Goal: Information Seeking & Learning: Learn about a topic

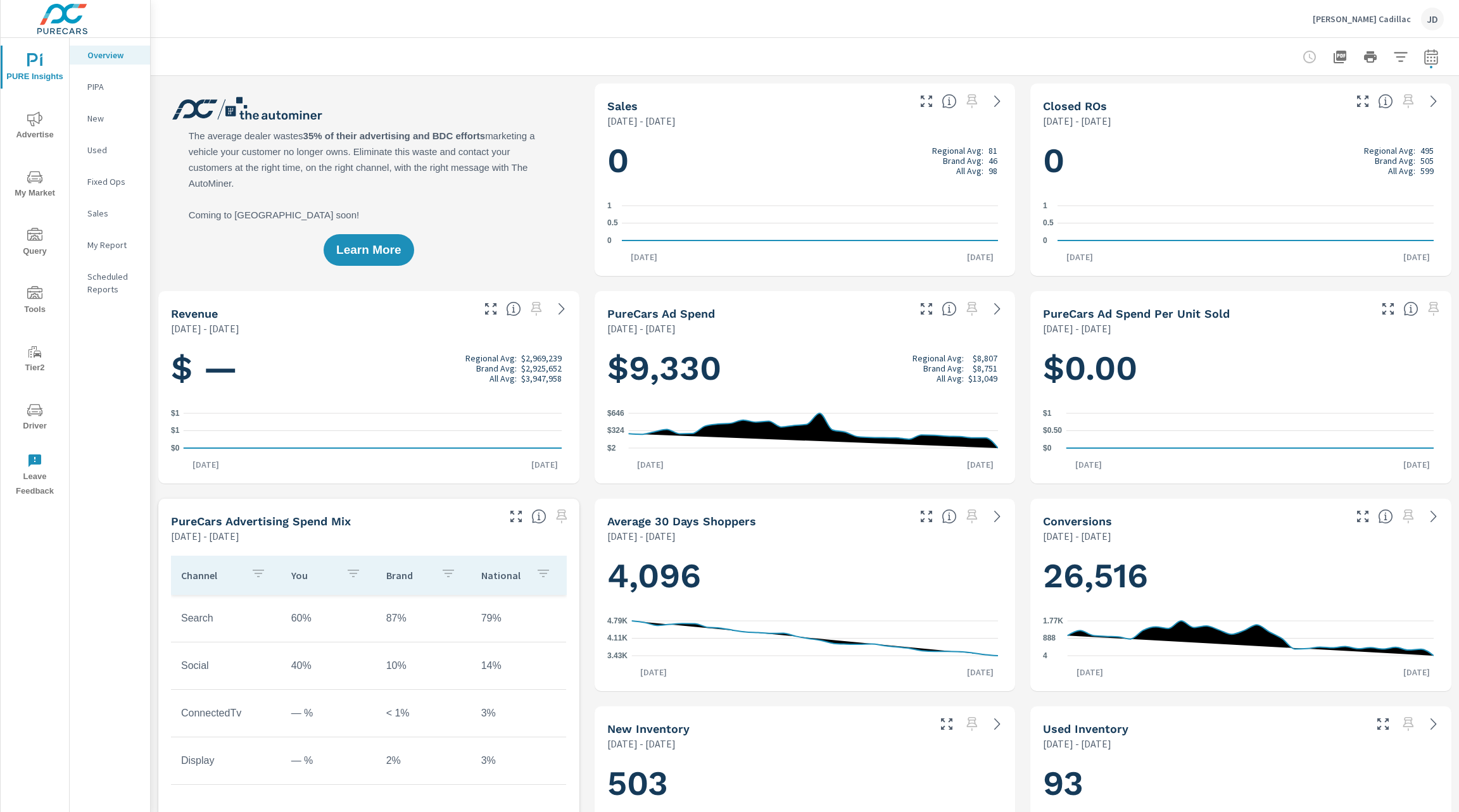
scroll to position [1, 0]
click at [32, 410] on icon "nav menu" at bounding box center [35, 411] width 16 height 15
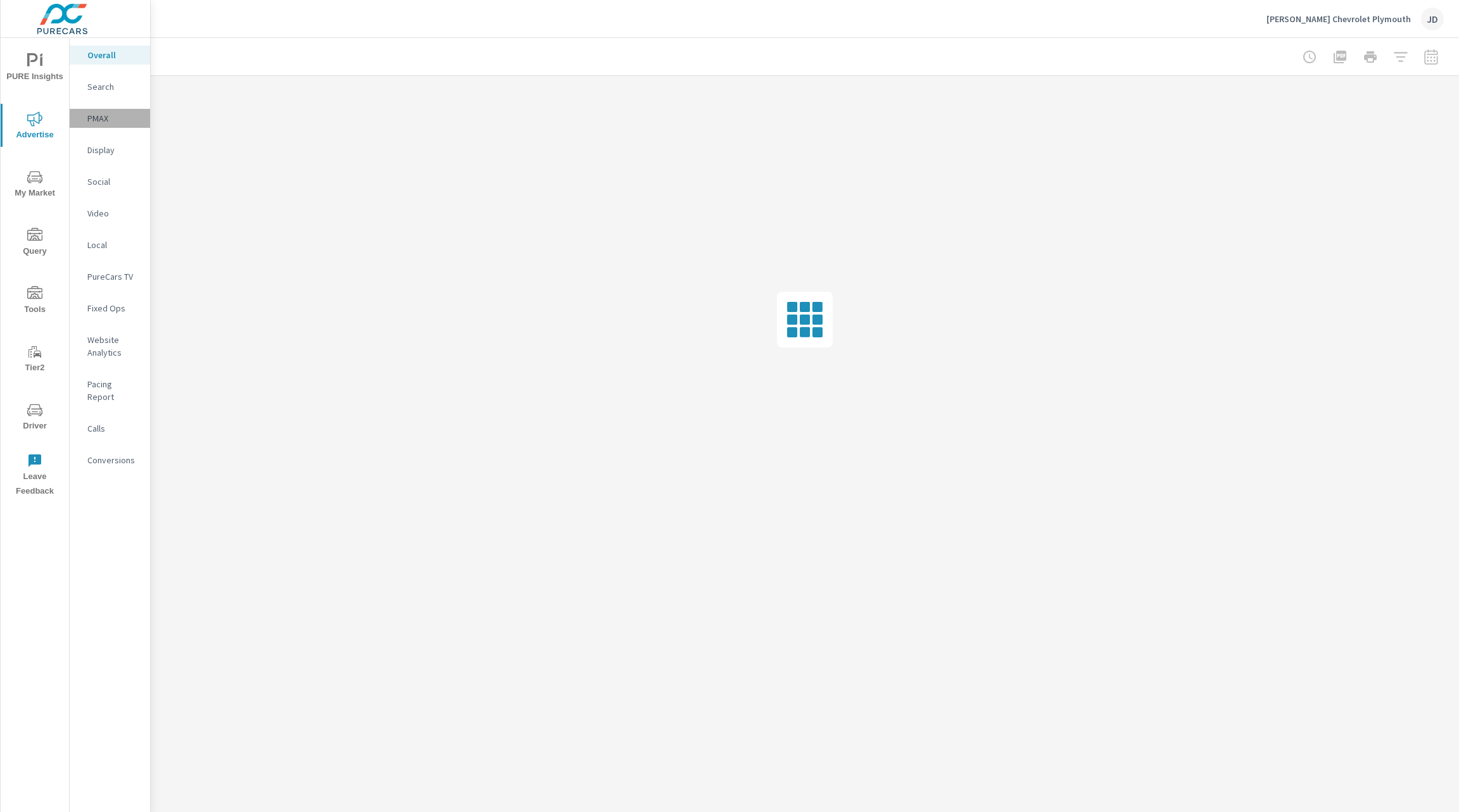
click at [96, 114] on p "PMAX" at bounding box center [113, 119] width 52 height 13
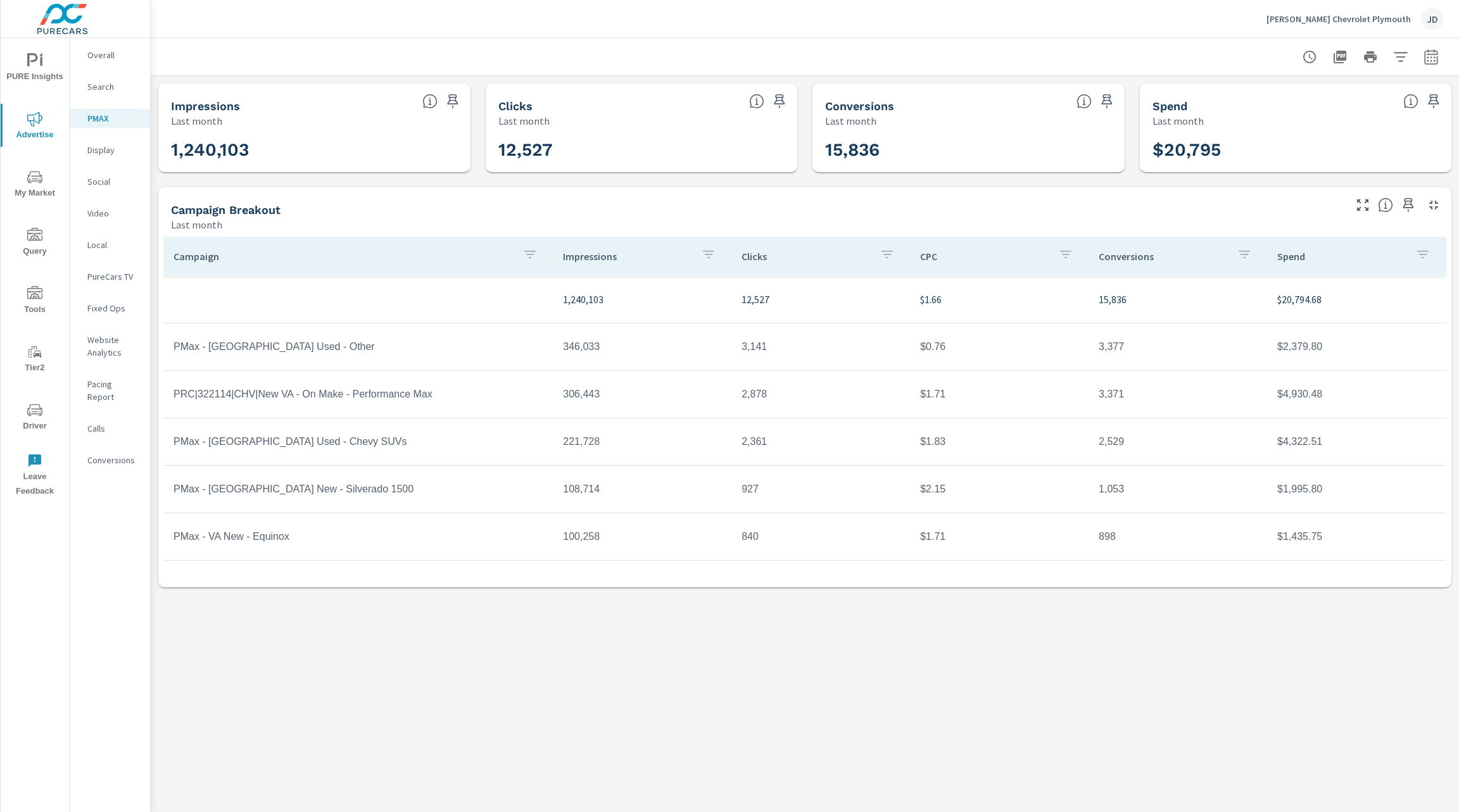
scroll to position [94, 0]
click at [1415, 262] on icon "button" at bounding box center [1423, 254] width 16 height 15
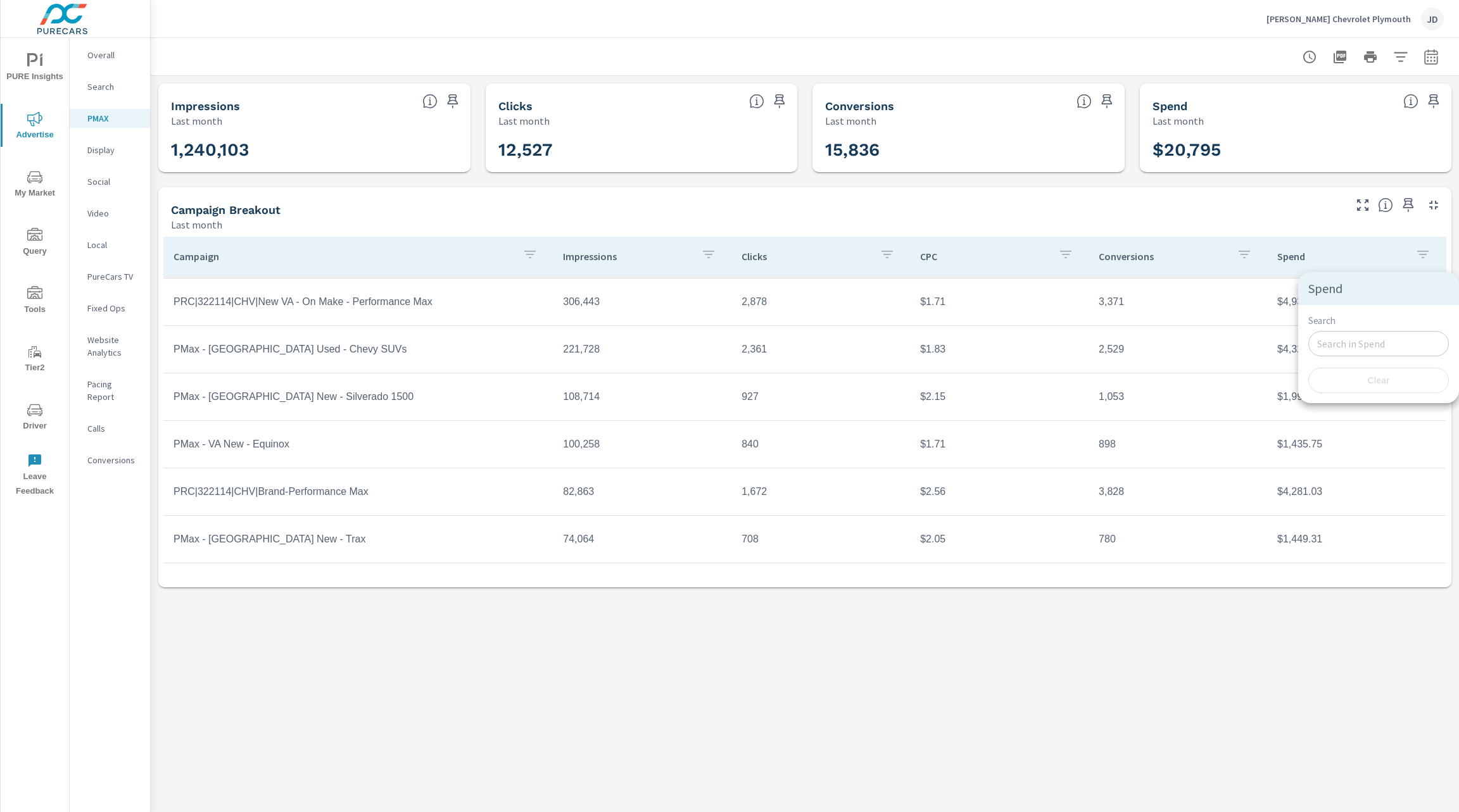
click at [1410, 263] on div at bounding box center [729, 406] width 1459 height 812
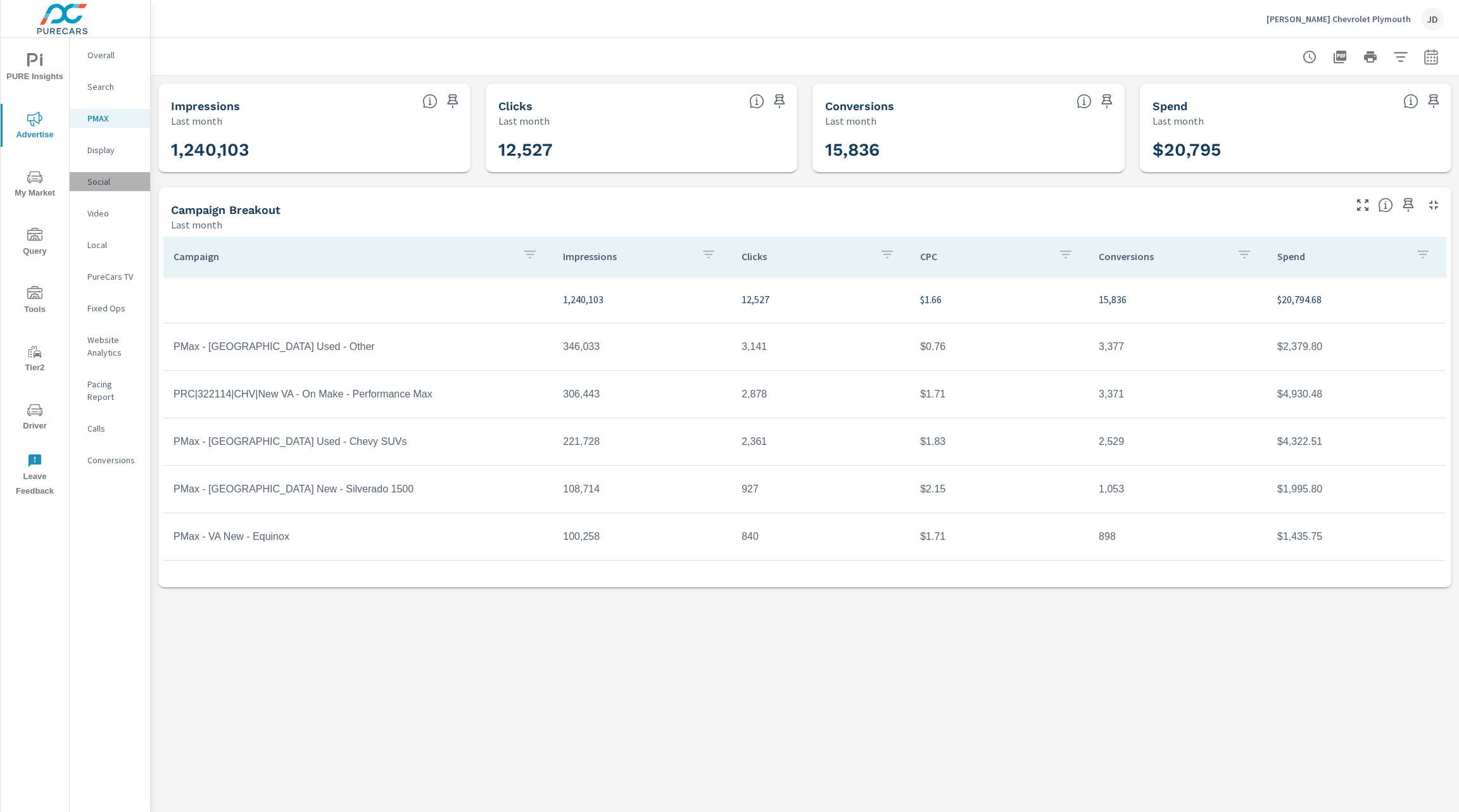
click at [108, 180] on p "Social" at bounding box center [113, 182] width 52 height 13
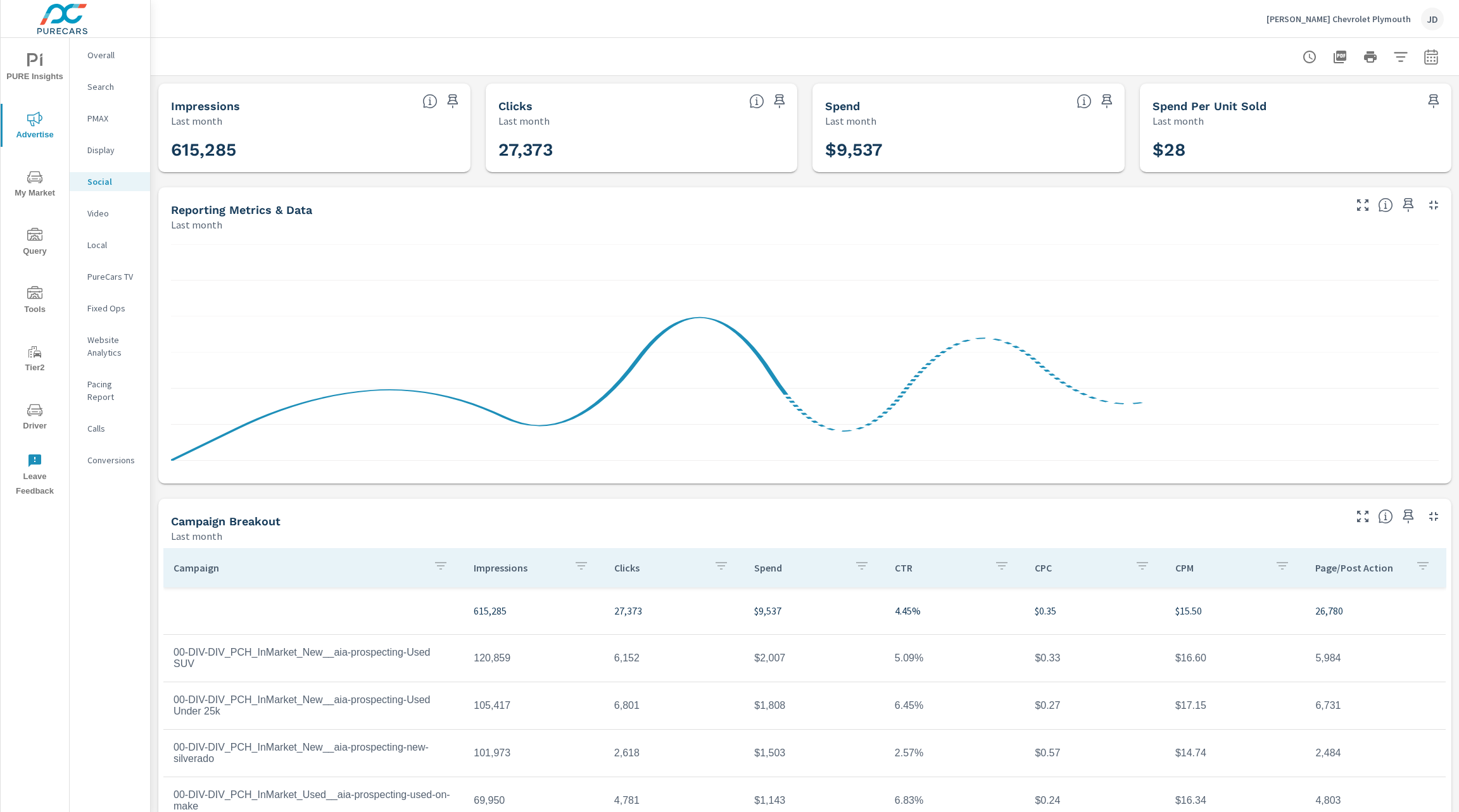
scroll to position [94, 0]
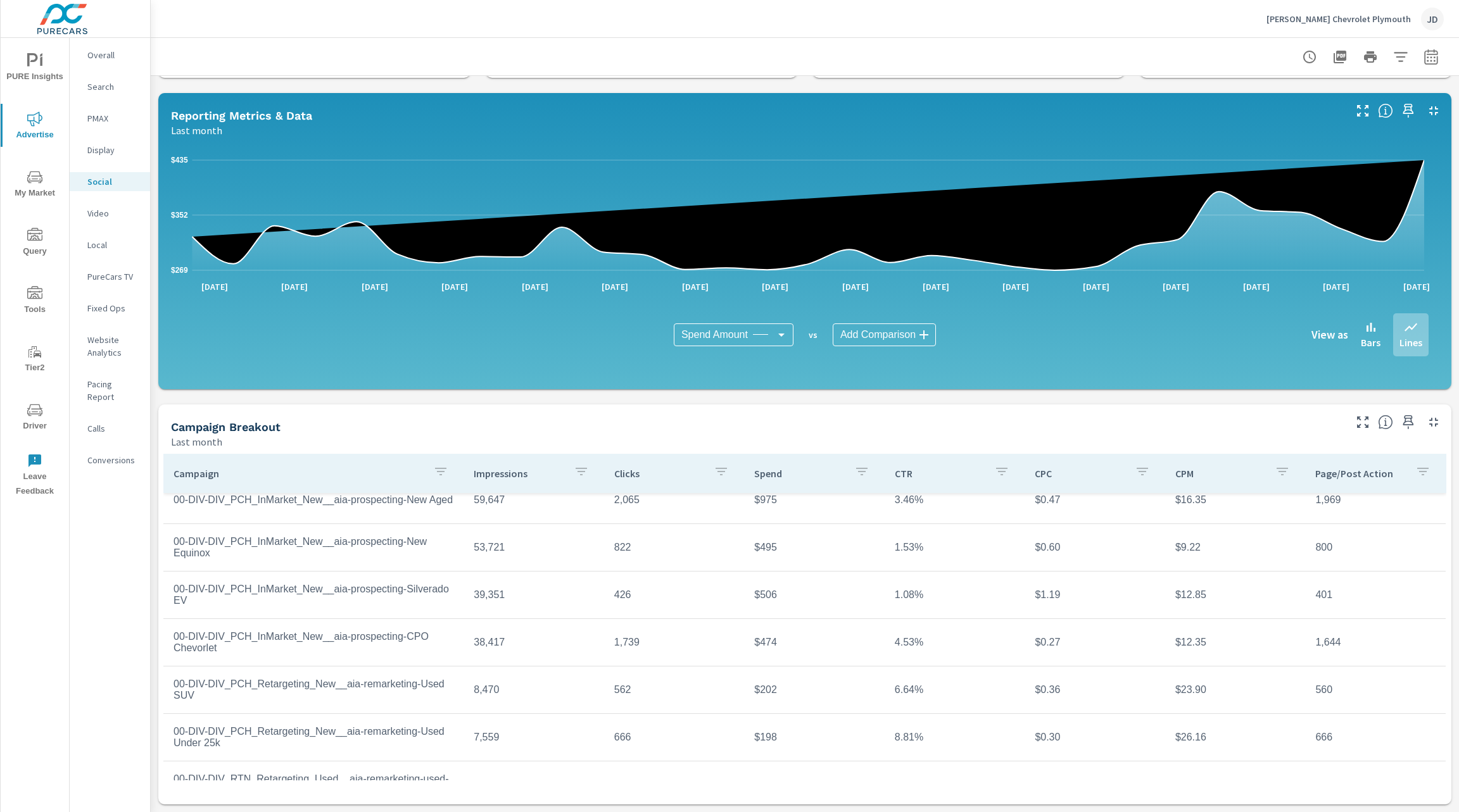
scroll to position [332, 0]
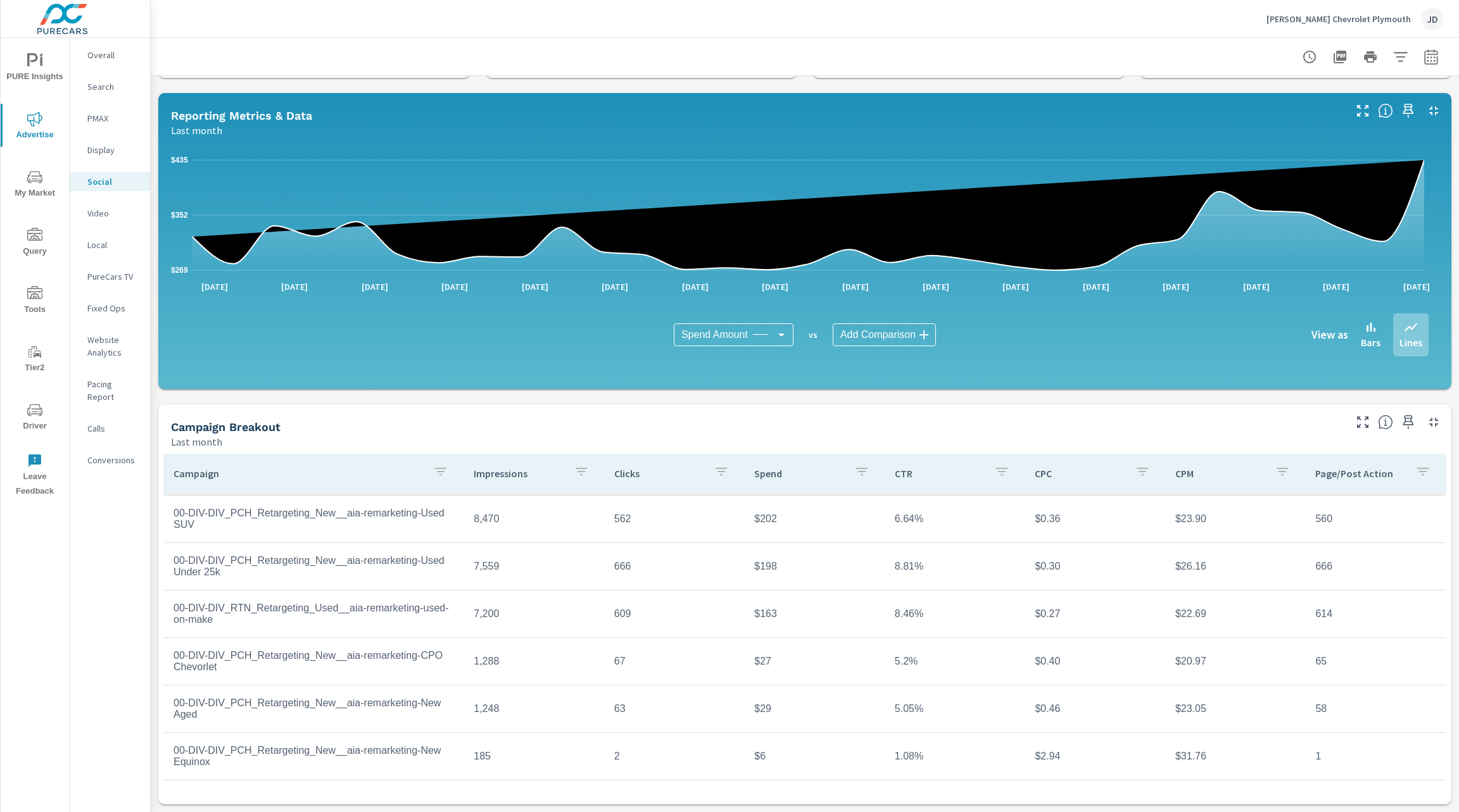
scroll to position [334, 0]
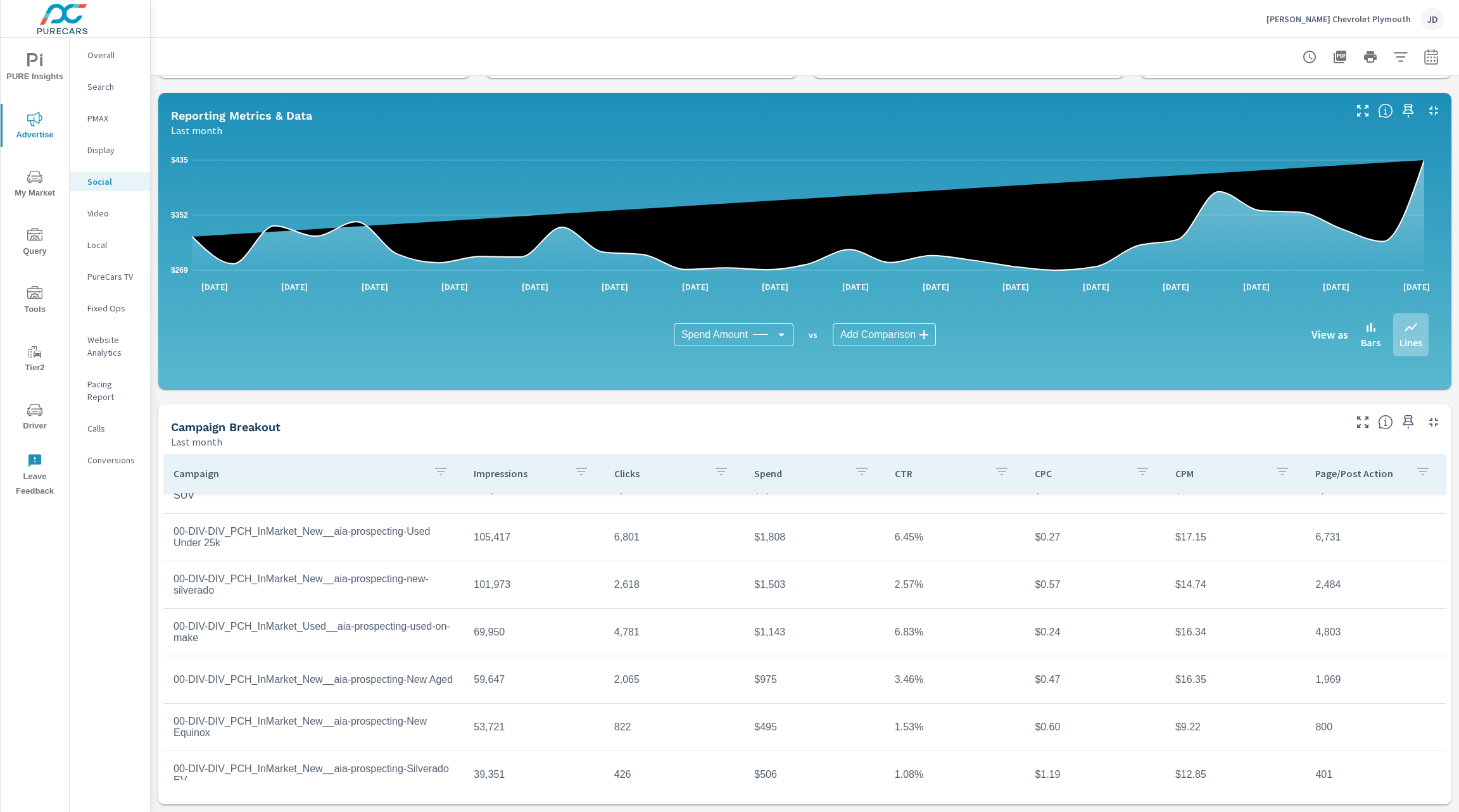
scroll to position [77, 0]
drag, startPoint x: 216, startPoint y: 733, endPoint x: 167, endPoint y: 720, distance: 50.7
click at [167, 720] on td "00-DIV-DIV_PCH_InMarket_New__aia-prospecting-New Equinox" at bounding box center [313, 724] width 300 height 43
copy td "00-DIV-DIV_PCH_InMarket_New__aia-prospecting-New Equinox"
click at [1378, 15] on p "LaFontaine Chevrolet Plymouth" at bounding box center [1339, 19] width 145 height 12
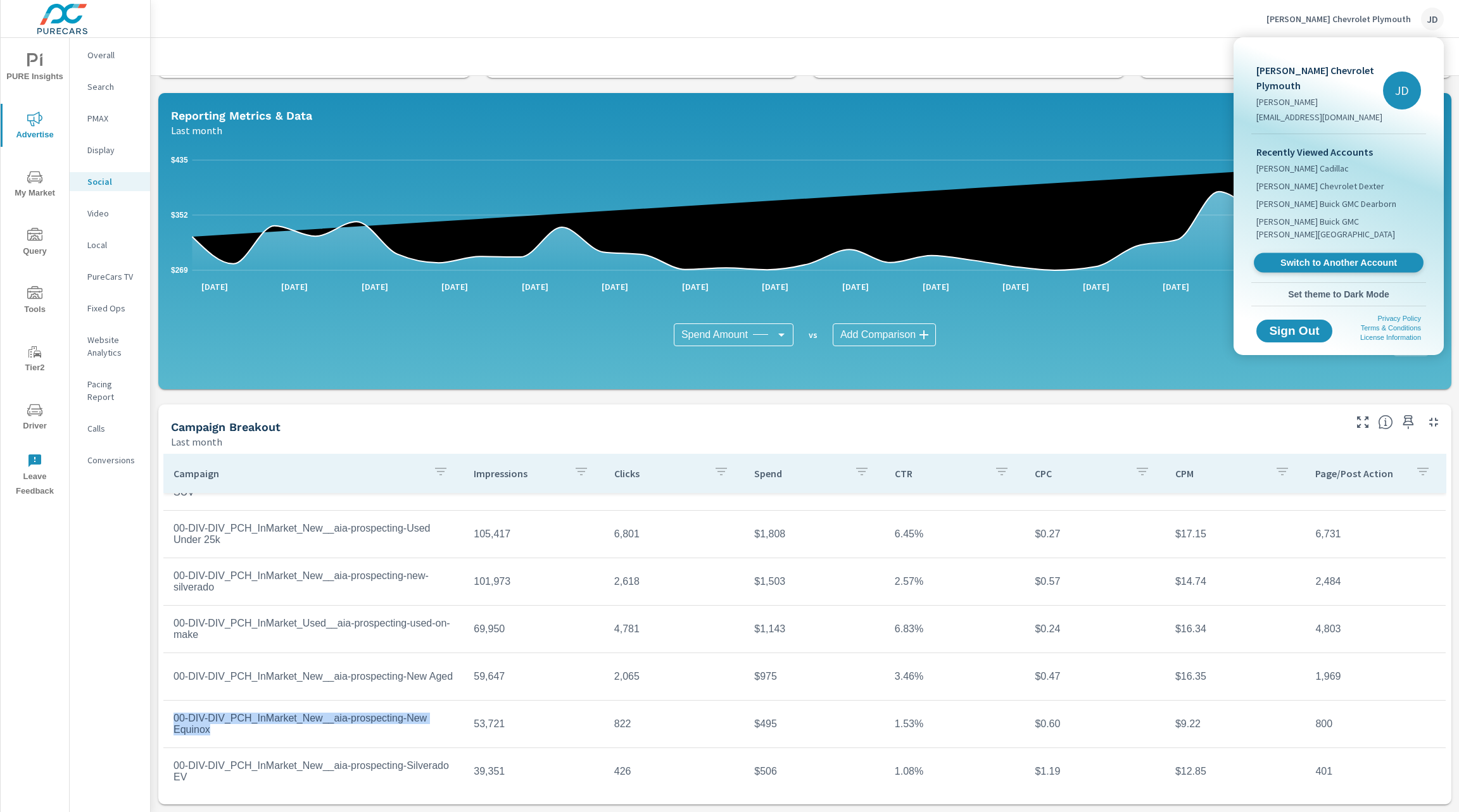
click at [1380, 257] on span "Switch to Another Account" at bounding box center [1338, 263] width 155 height 12
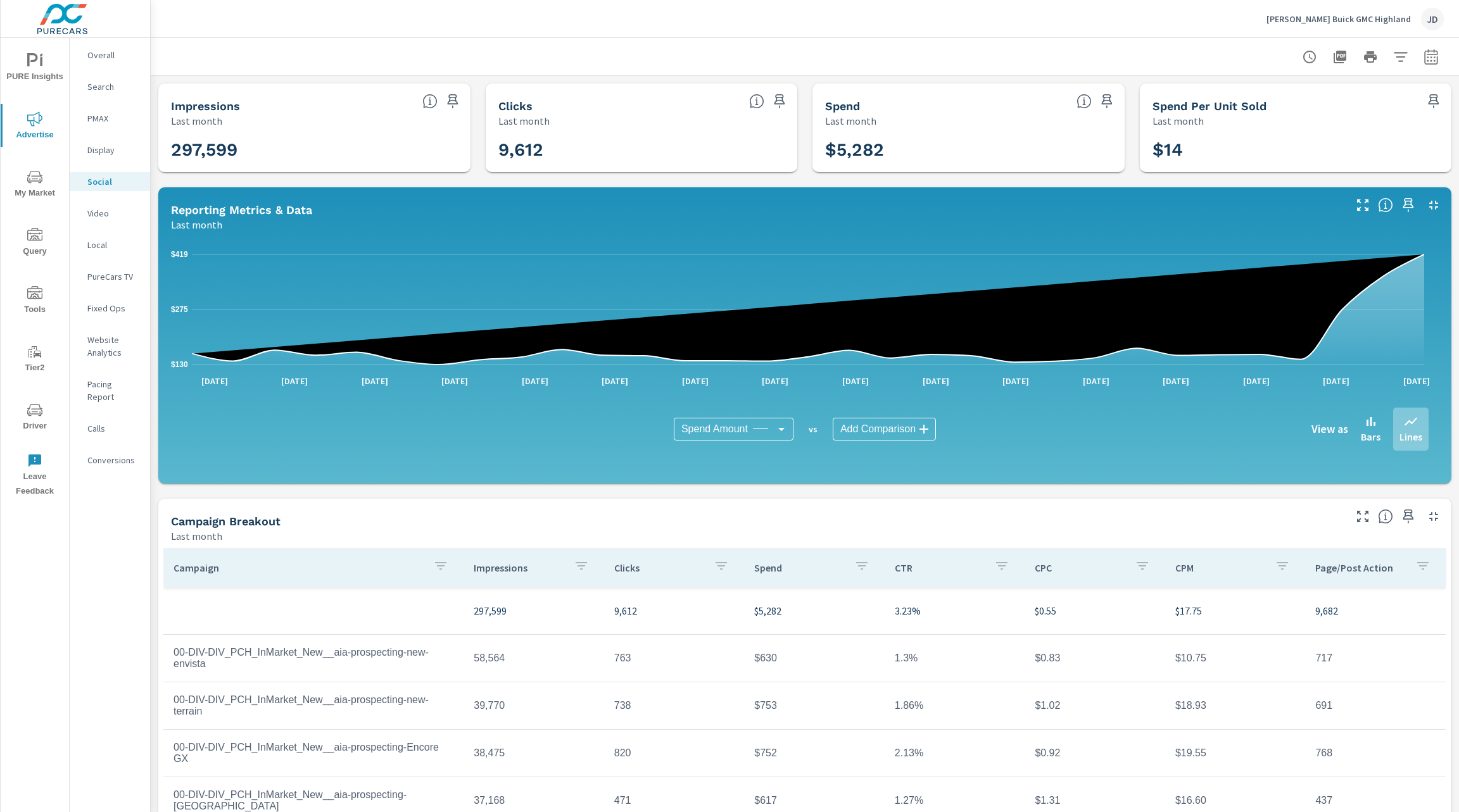
click at [628, 457] on div "Spend Amount Spend Amount ​ vs Add Comparison ​ View as Bars Lines" at bounding box center [804, 429] width 1247 height 63
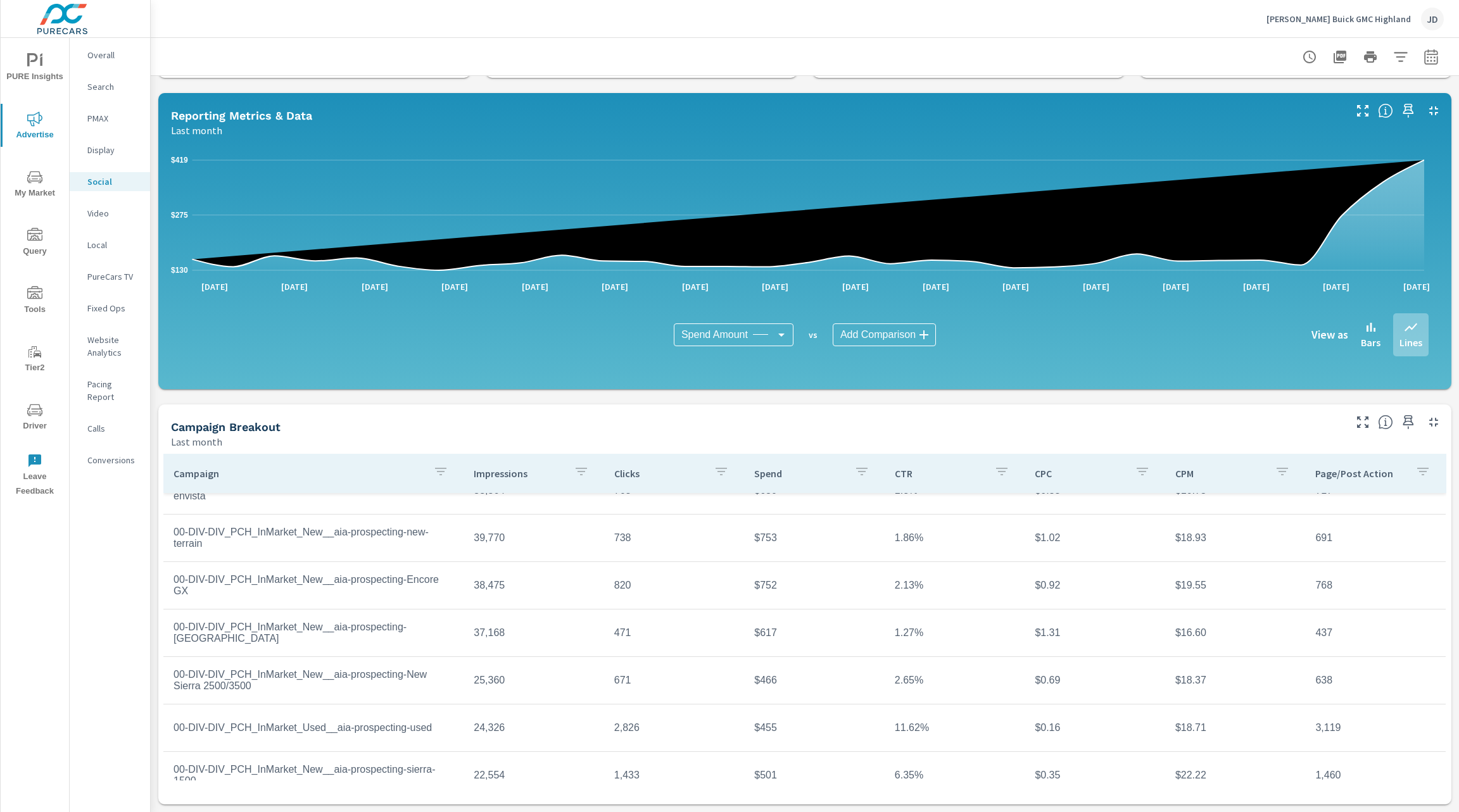
scroll to position [74, 0]
click at [1424, 54] on icon "button" at bounding box center [1431, 56] width 14 height 15
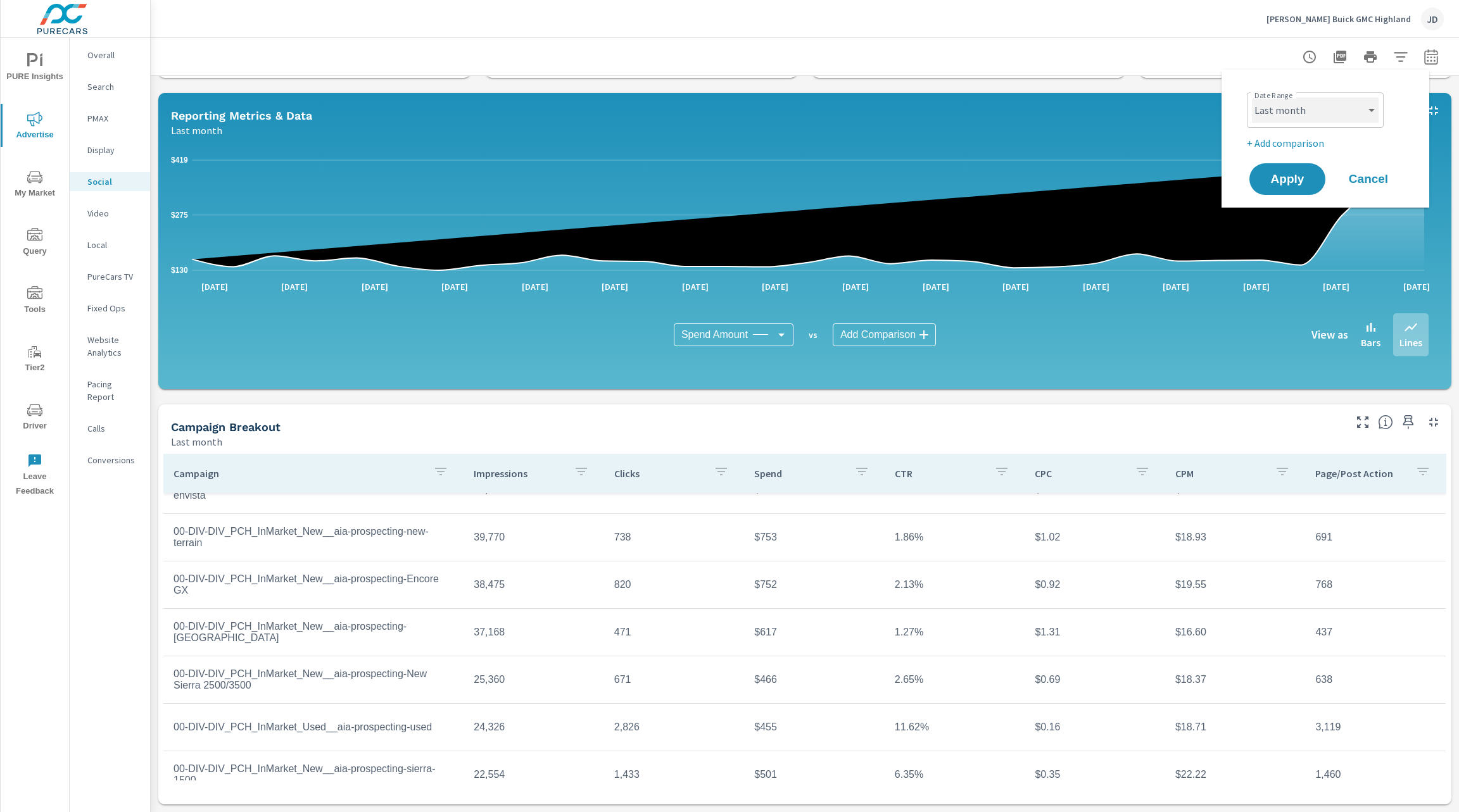
click at [1360, 115] on select "Custom Yesterday Last week Last 7 days Last 14 days Last 30 days Last 45 days L…" at bounding box center [1315, 110] width 127 height 25
click at [1252, 97] on select "Custom Yesterday Last week Last 7 days Last 14 days Last 30 days Last 45 days L…" at bounding box center [1315, 110] width 127 height 25
select select "Month to date"
click at [1287, 183] on span "Apply" at bounding box center [1287, 179] width 52 height 12
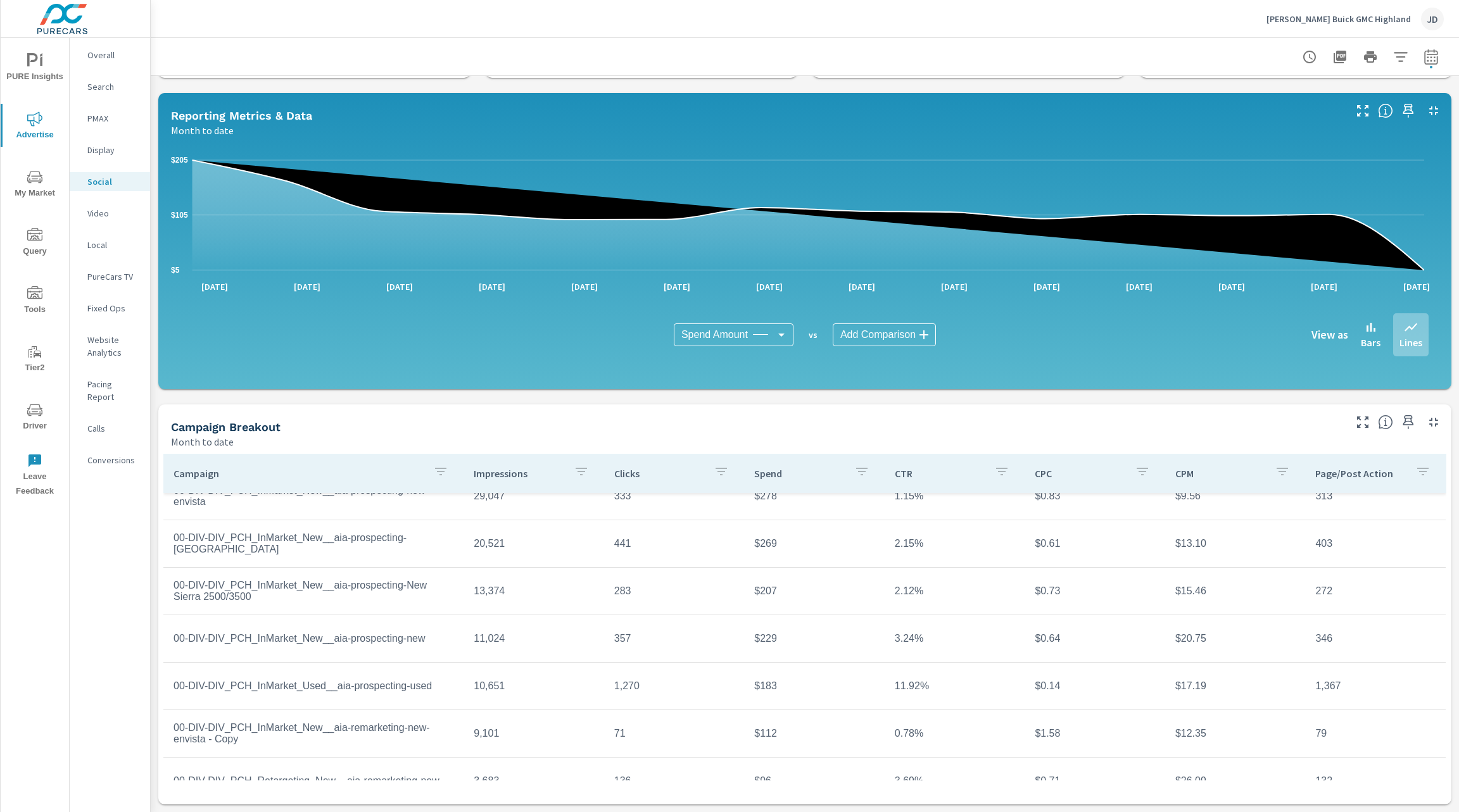
scroll to position [68, 0]
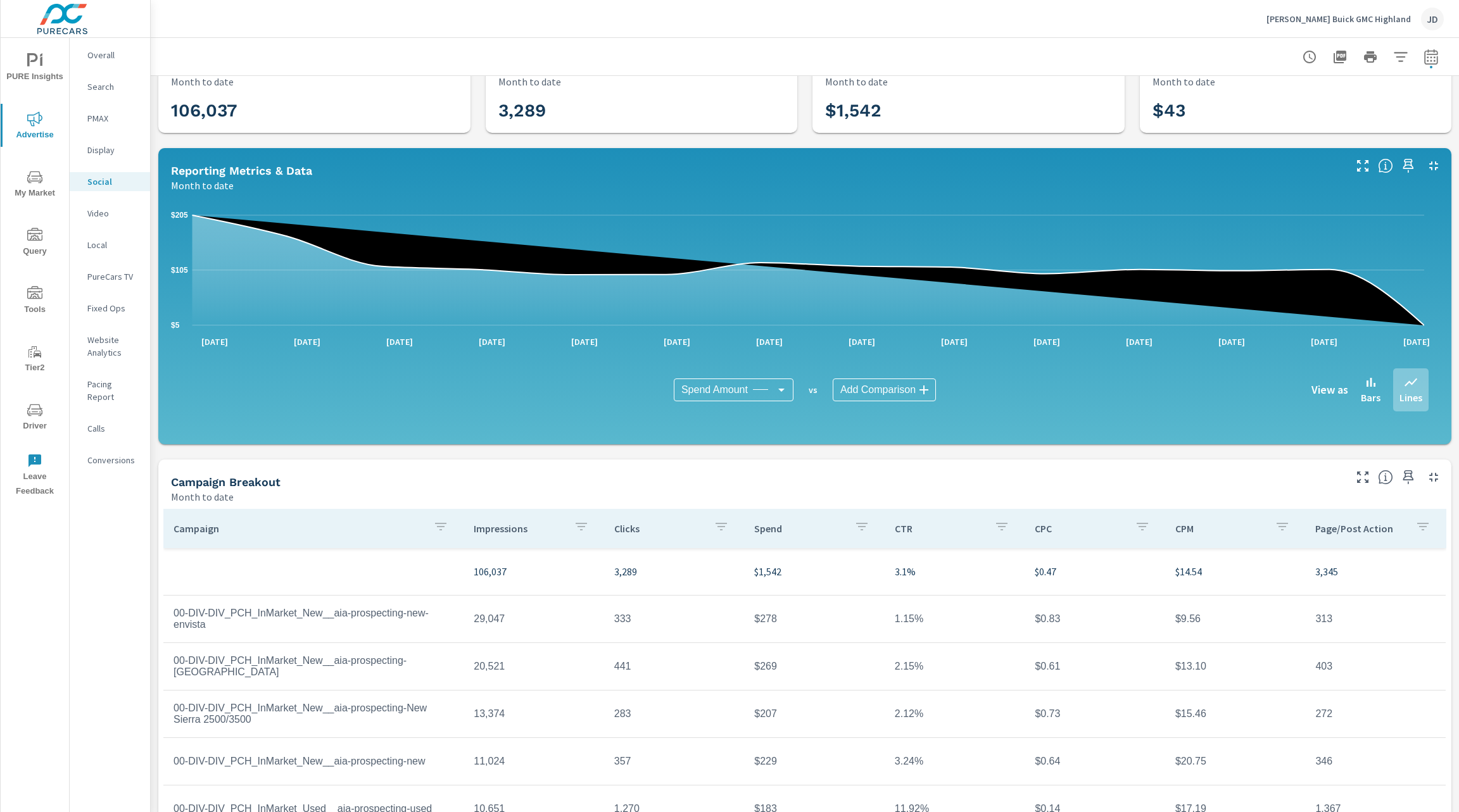
scroll to position [94, 0]
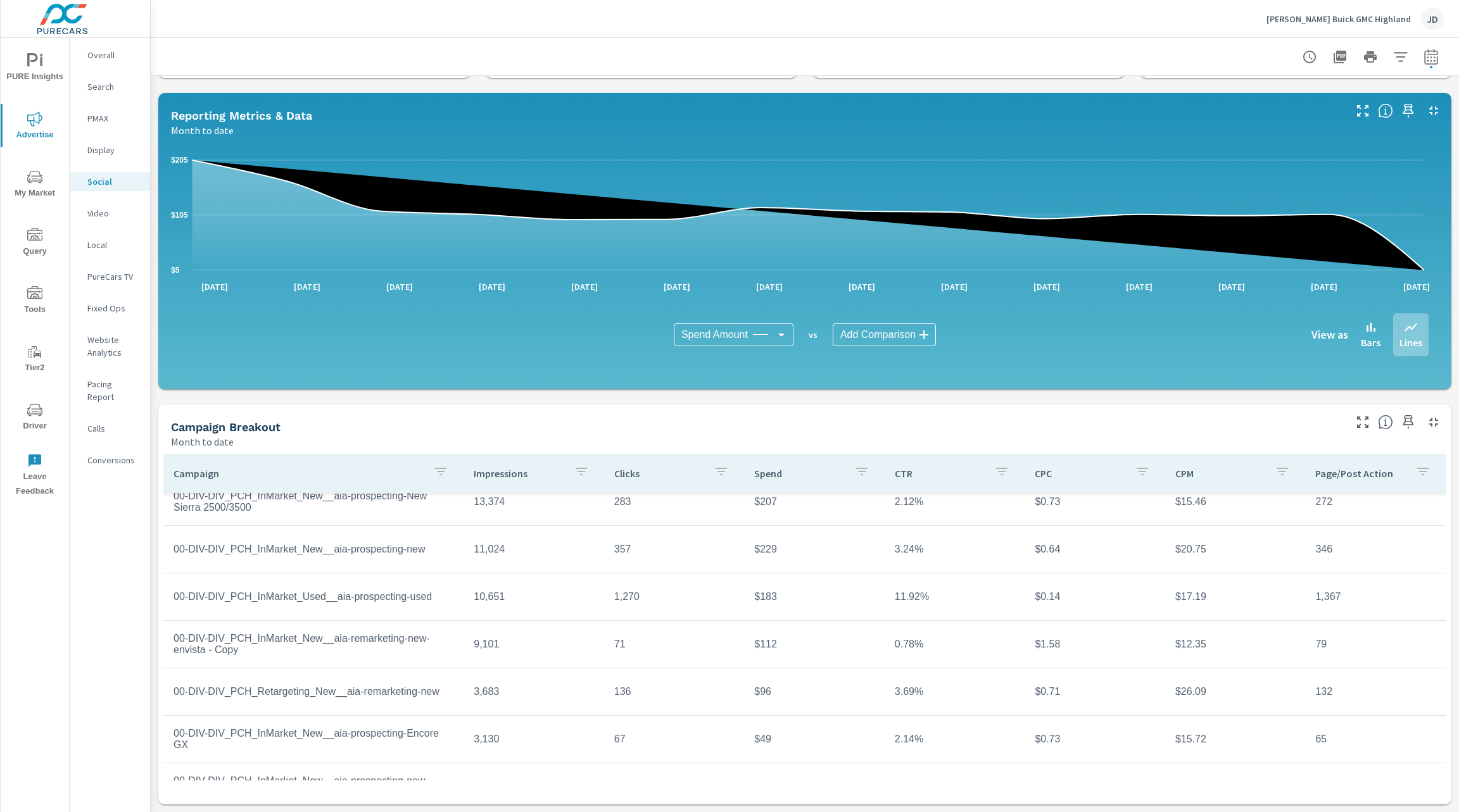
scroll to position [168, 0]
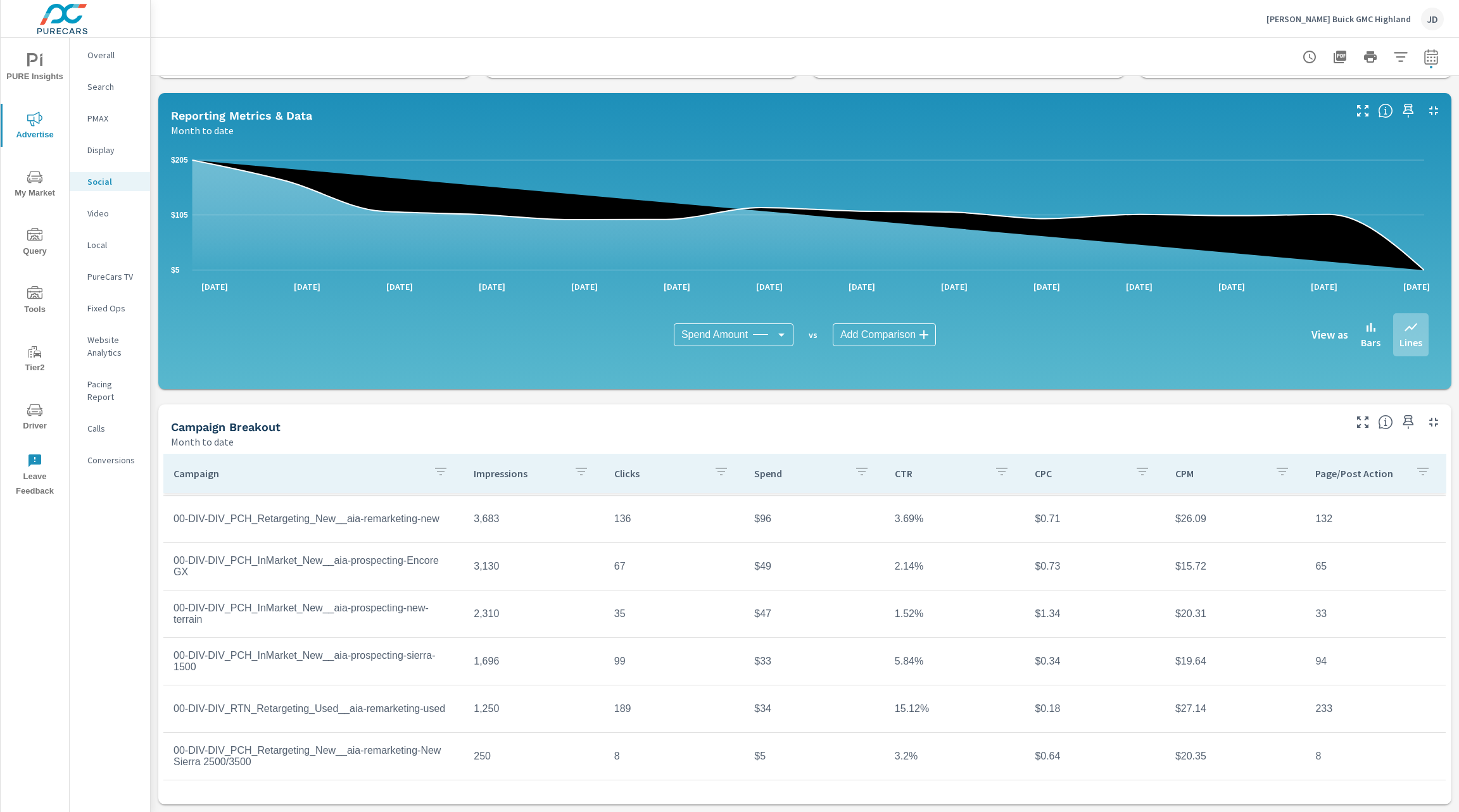
scroll to position [331, 0]
click at [1398, 14] on p "LaFontaine Buick GMC Highland" at bounding box center [1339, 19] width 145 height 12
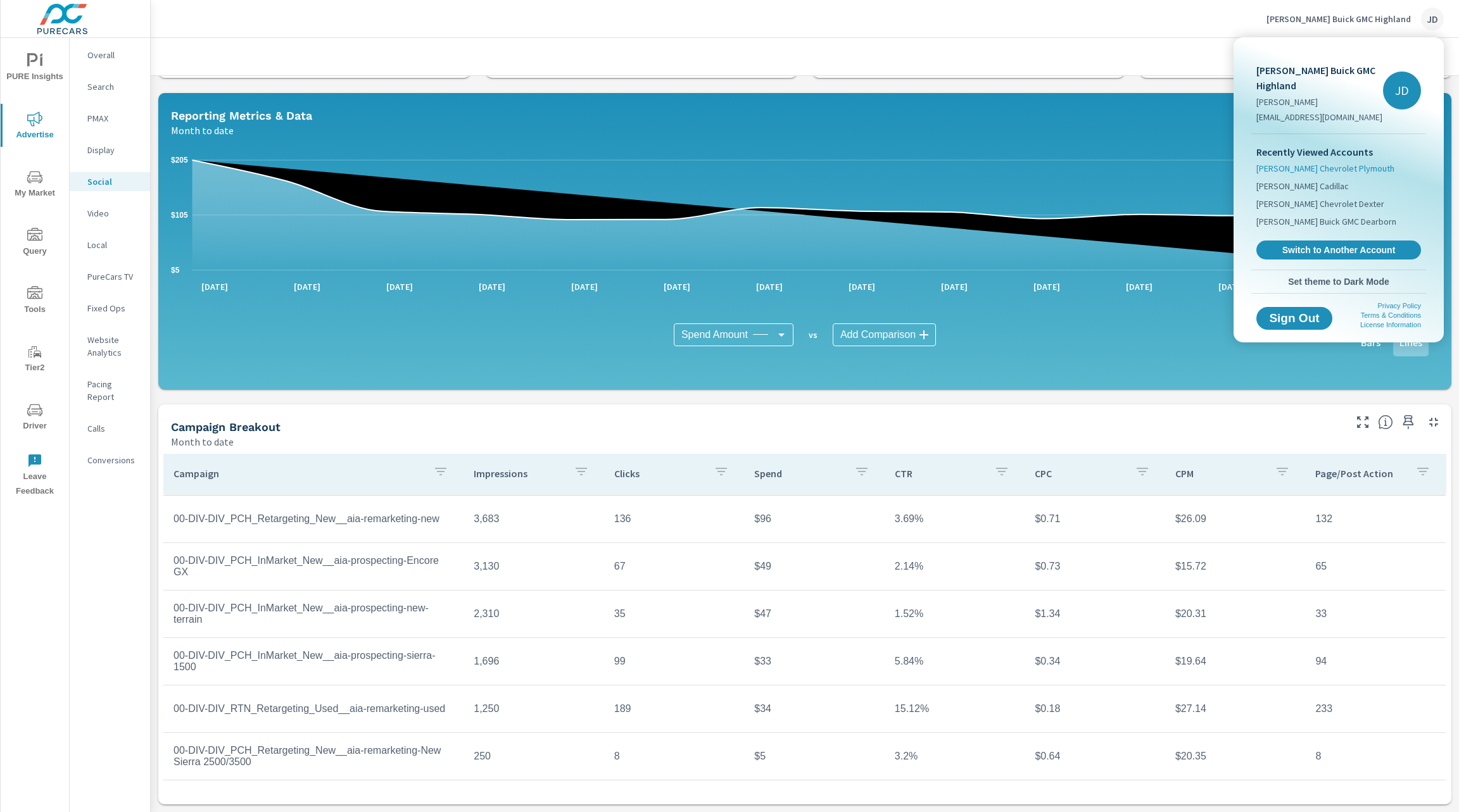
click at [1340, 168] on span "LaFontaine Chevrolet Plymouth" at bounding box center [1325, 168] width 138 height 13
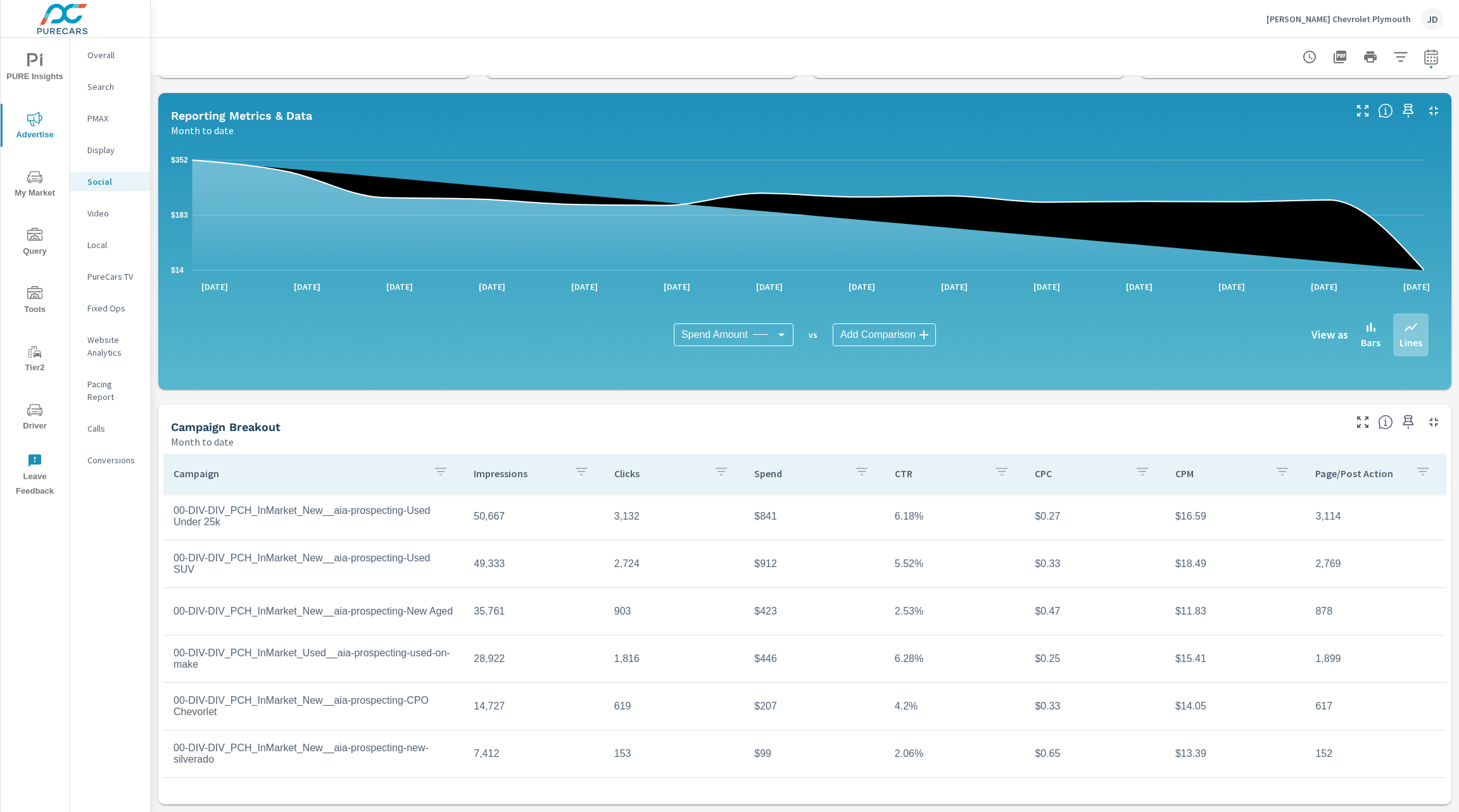
scroll to position [94, 0]
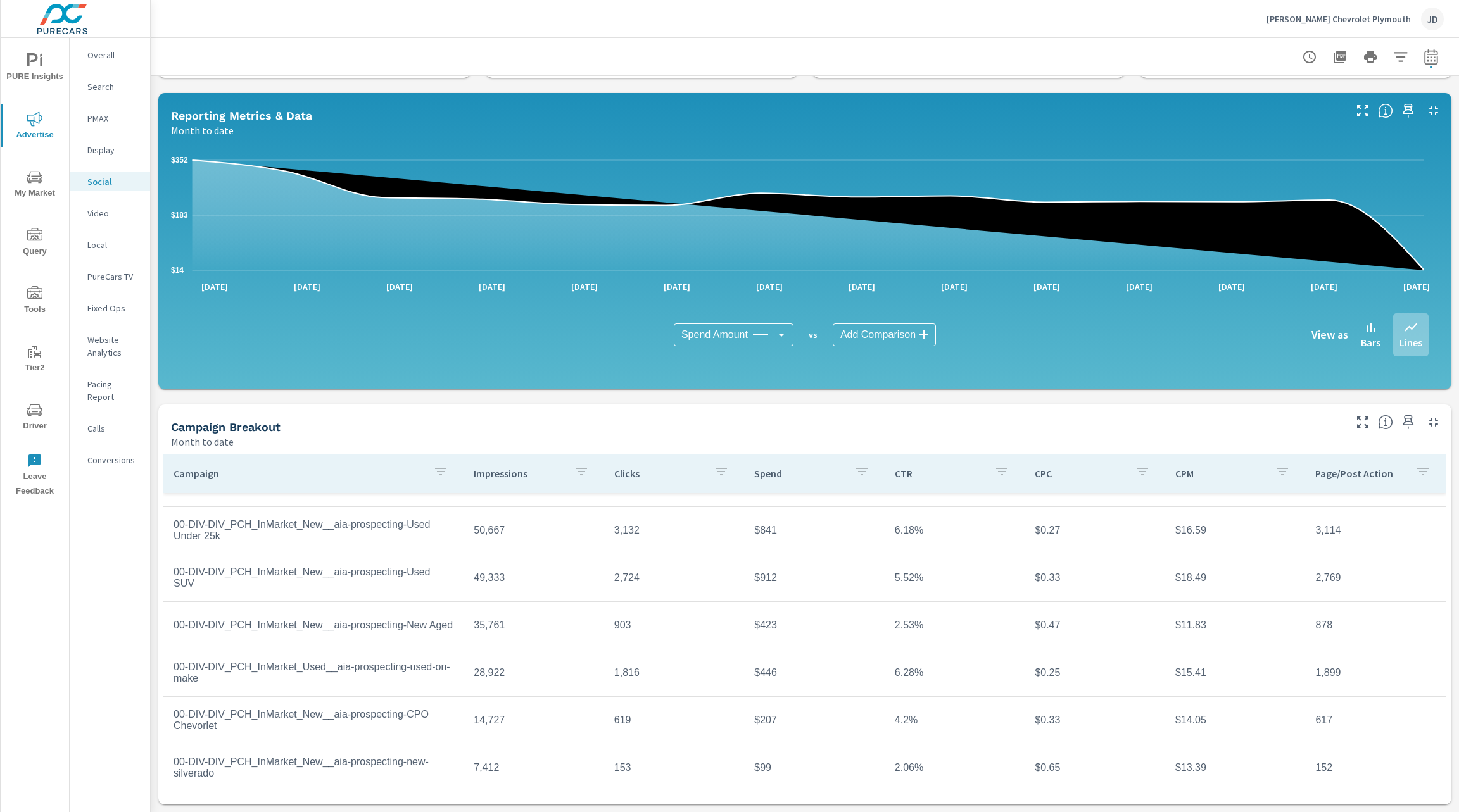
scroll to position [16, 0]
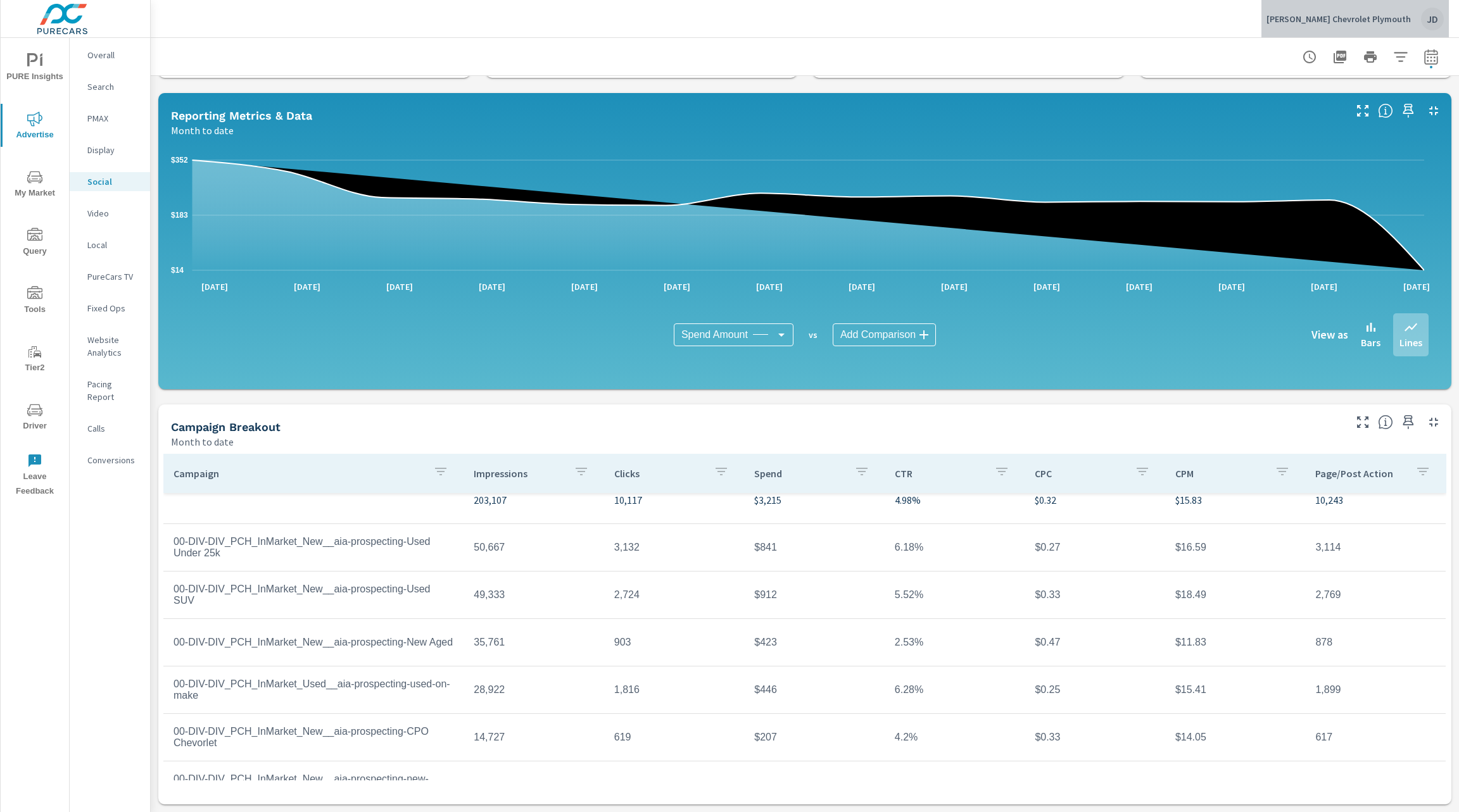
click at [1379, 17] on p "LaFontaine Chevrolet Plymouth" at bounding box center [1339, 19] width 145 height 12
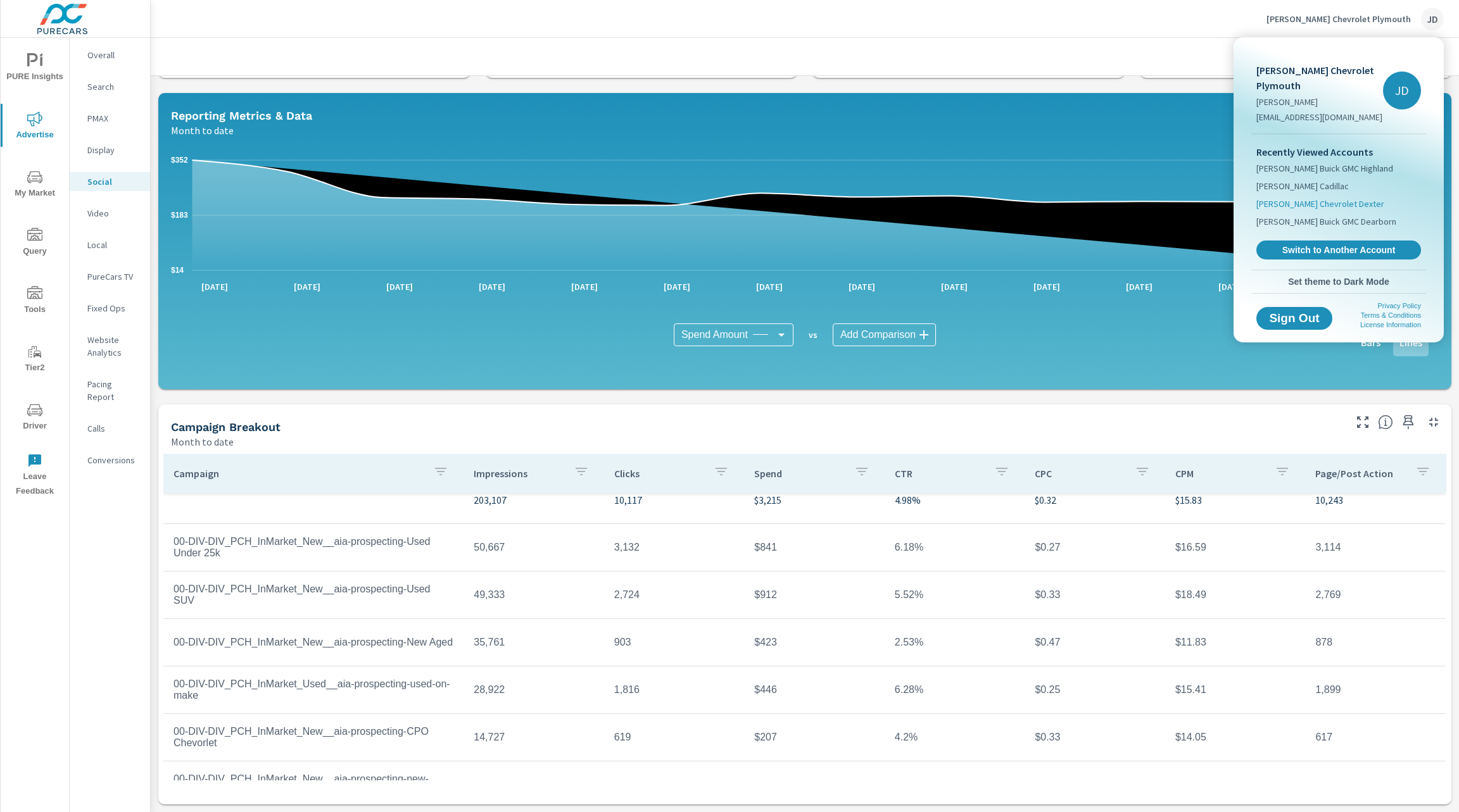
click at [1346, 202] on span "LaFontaine Chevrolet Dexter" at bounding box center [1320, 204] width 128 height 13
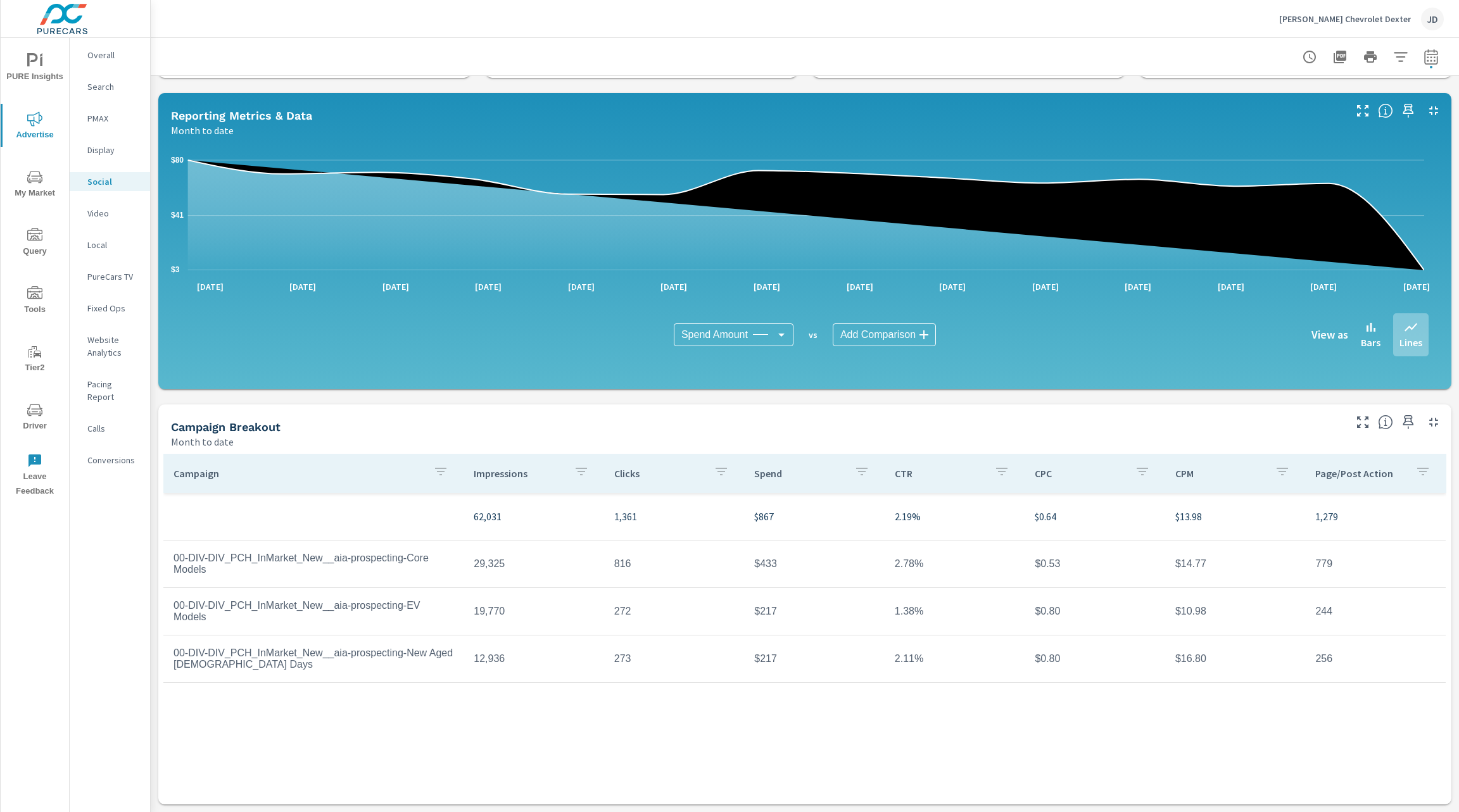
scroll to position [94, 0]
click at [37, 422] on span "Driver" at bounding box center [35, 418] width 61 height 31
